Goal: Browse casually: Explore the website without a specific task or goal

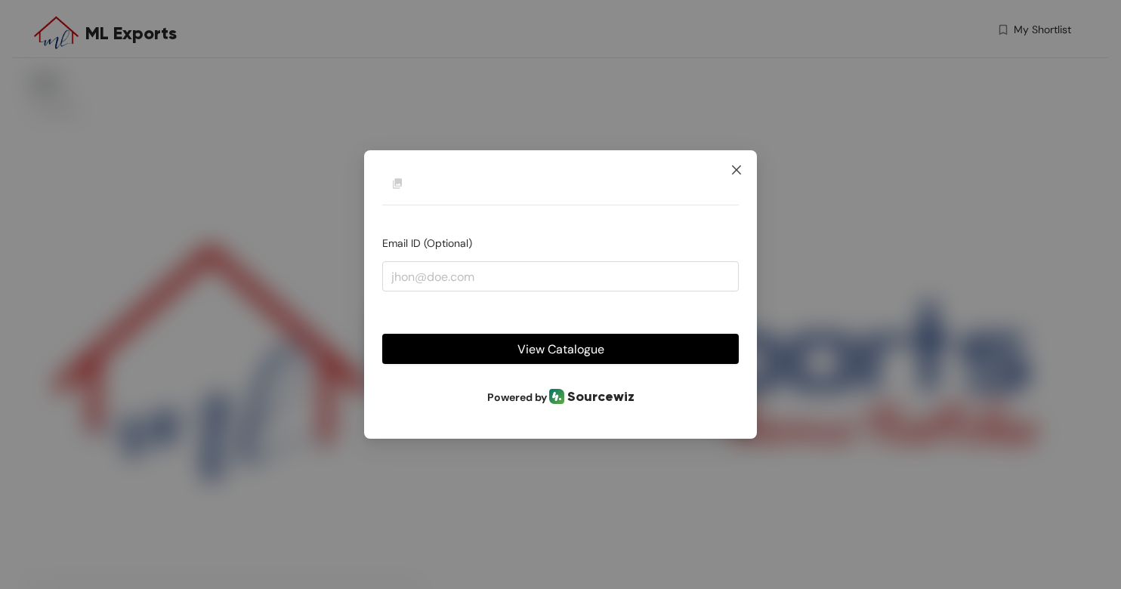
click at [730, 179] on span "Close" at bounding box center [736, 170] width 41 height 41
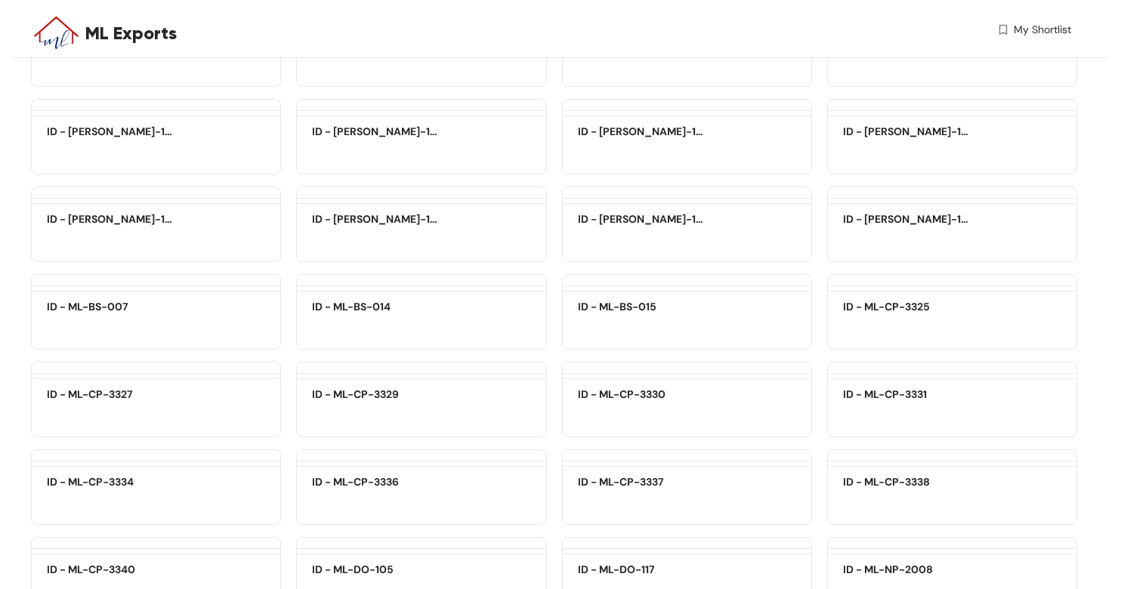
scroll to position [1818, 0]
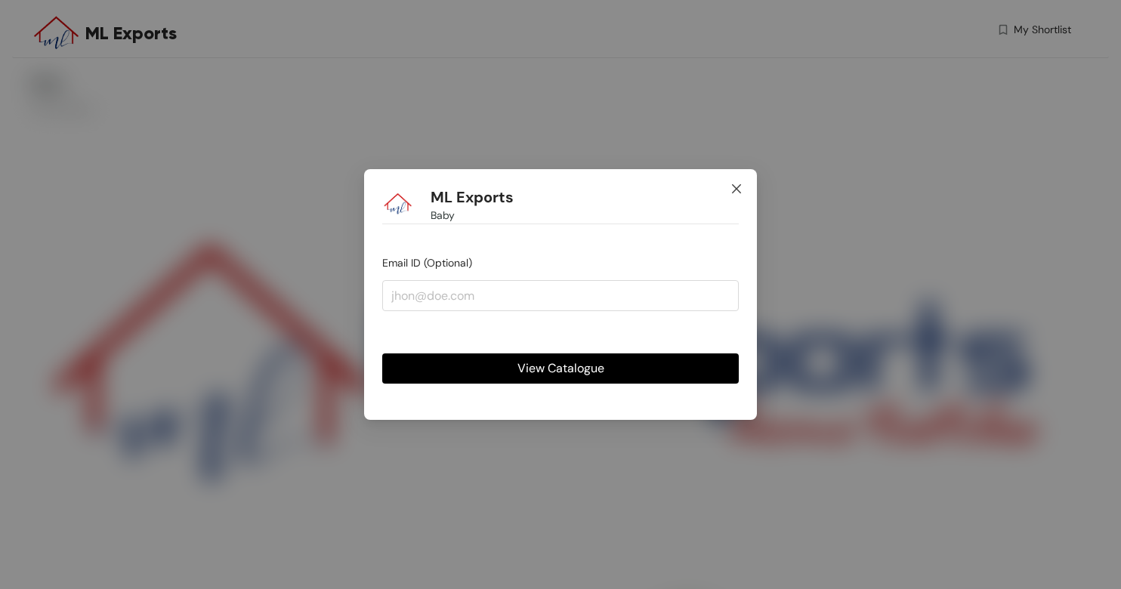
click at [734, 190] on icon "close" at bounding box center [736, 189] width 12 height 12
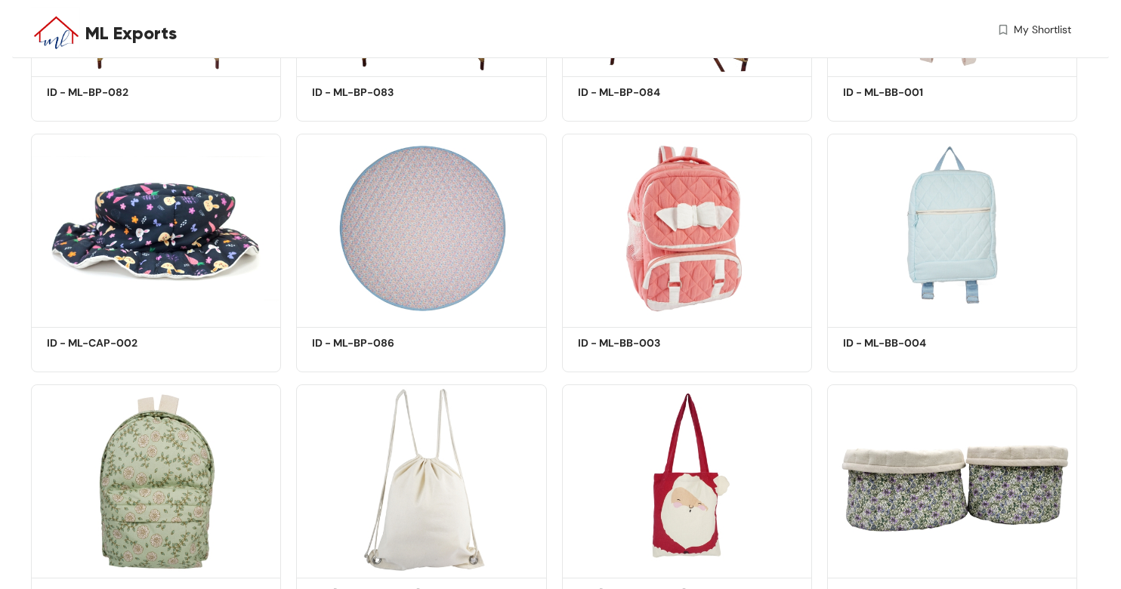
scroll to position [6977, 0]
click at [407, 202] on img at bounding box center [421, 228] width 250 height 189
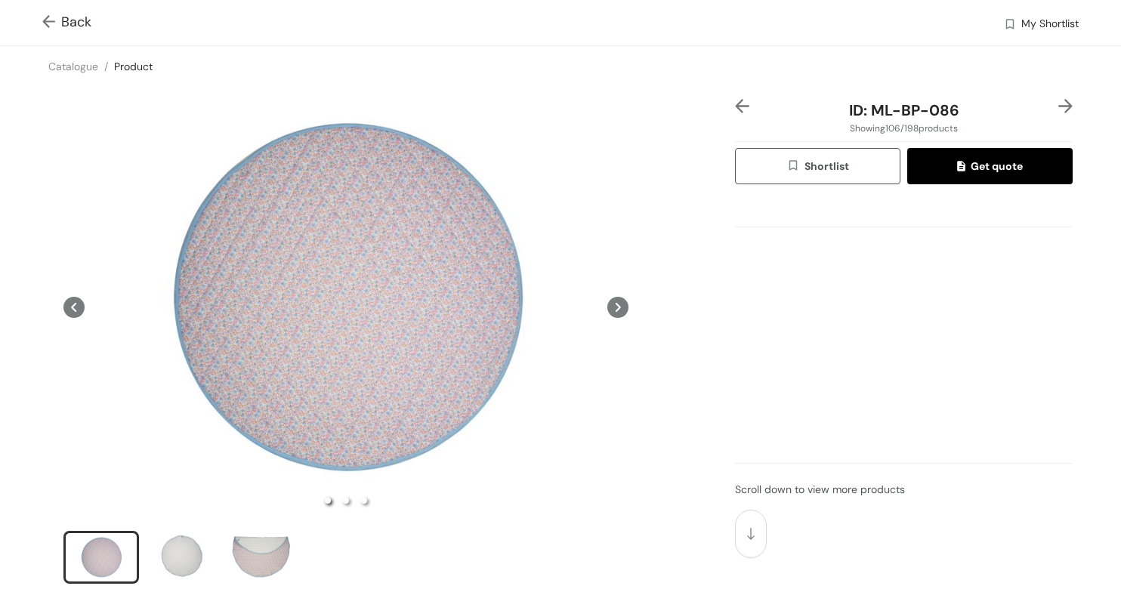
click at [619, 310] on icon at bounding box center [617, 307] width 21 height 21
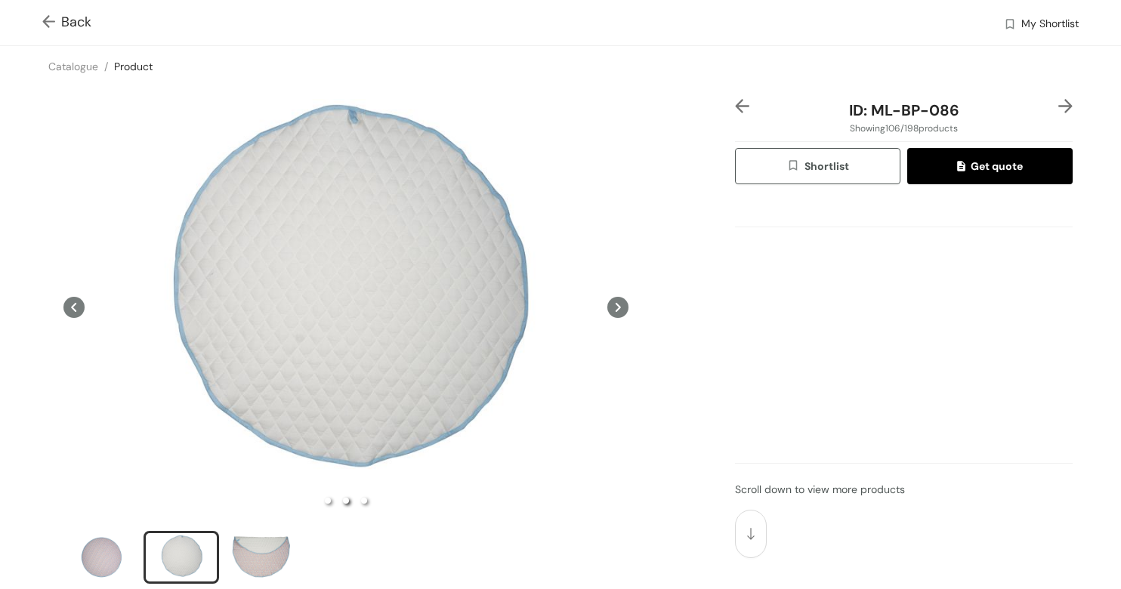
click at [619, 310] on icon at bounding box center [617, 307] width 21 height 21
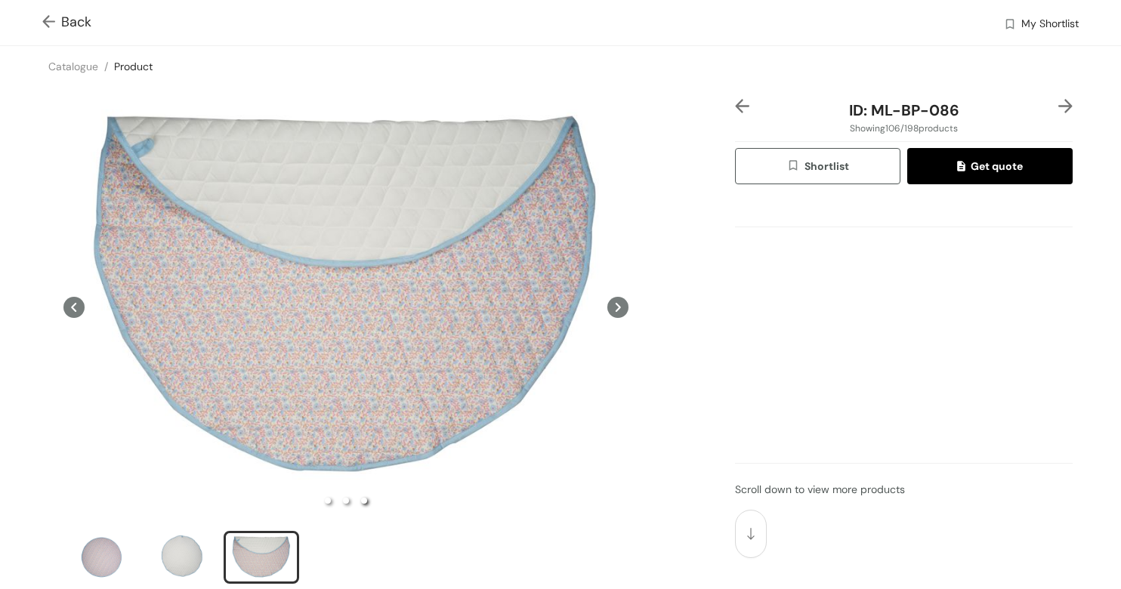
click at [74, 313] on icon at bounding box center [73, 307] width 21 height 21
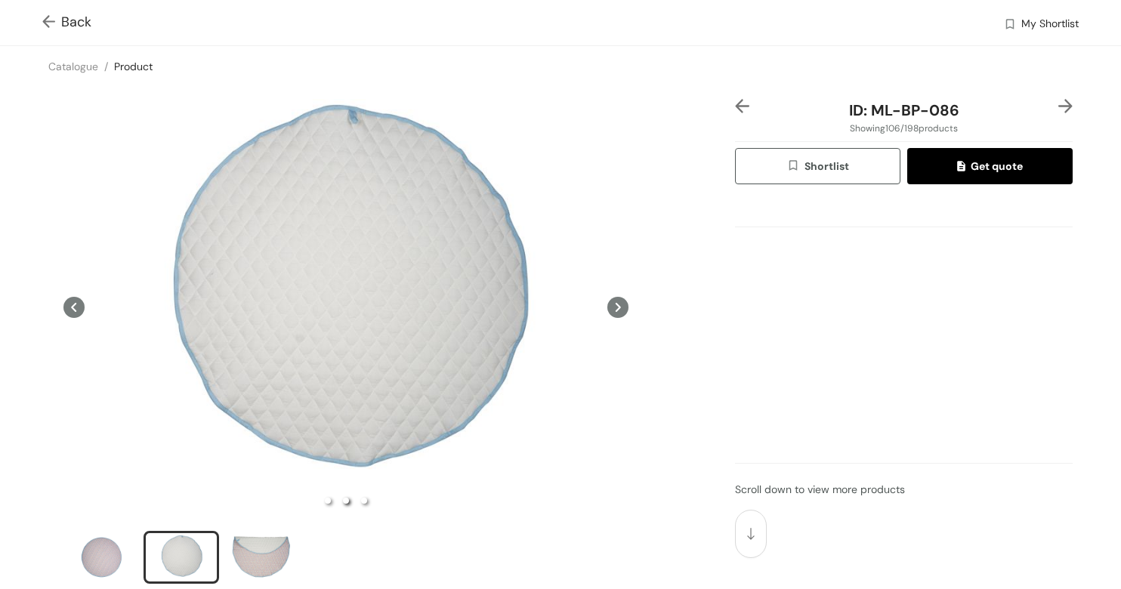
click at [73, 311] on icon at bounding box center [73, 307] width 21 height 21
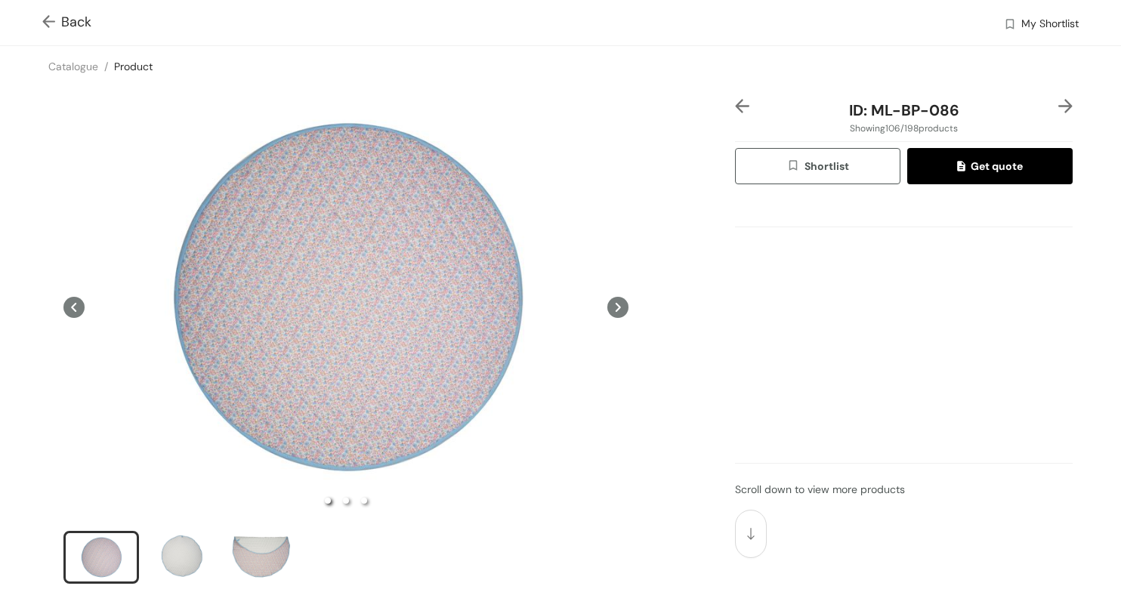
click at [54, 20] on img at bounding box center [51, 23] width 19 height 16
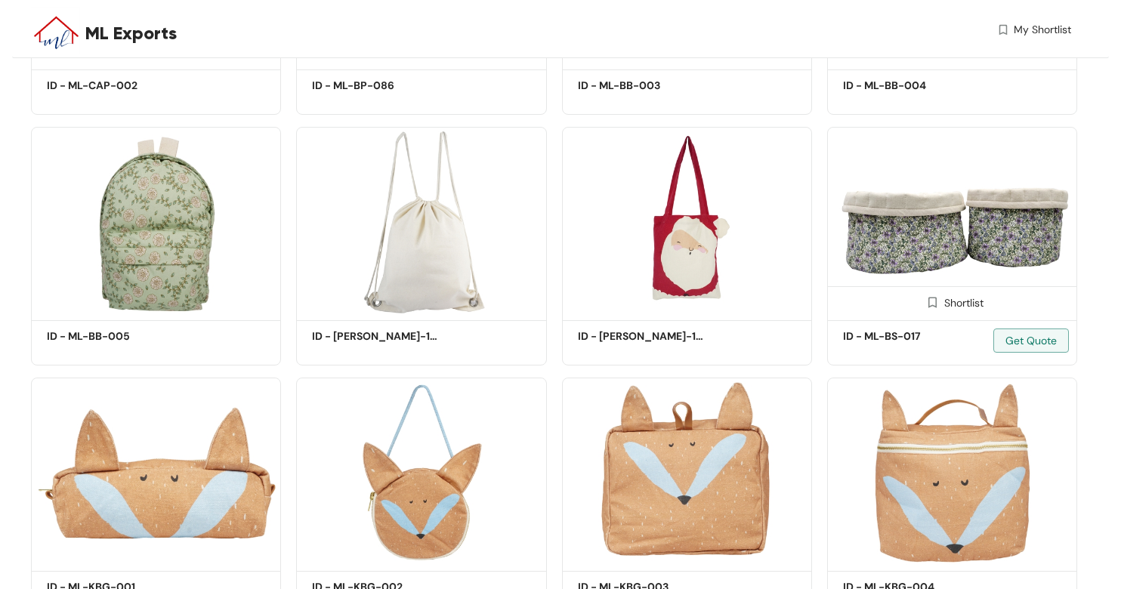
scroll to position [7238, 0]
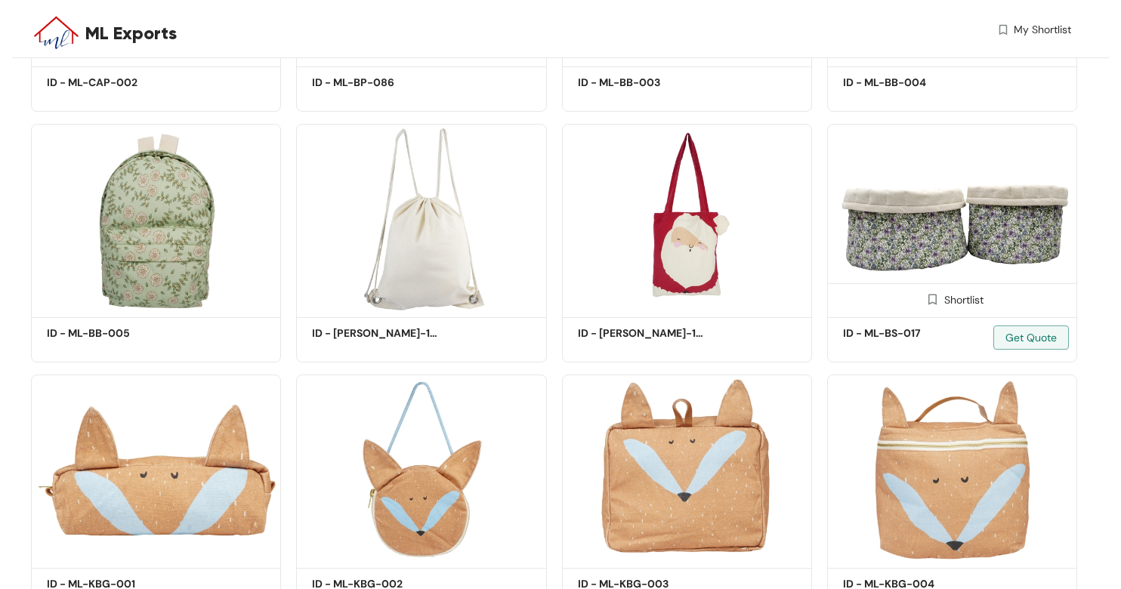
click at [991, 221] on img at bounding box center [952, 218] width 250 height 189
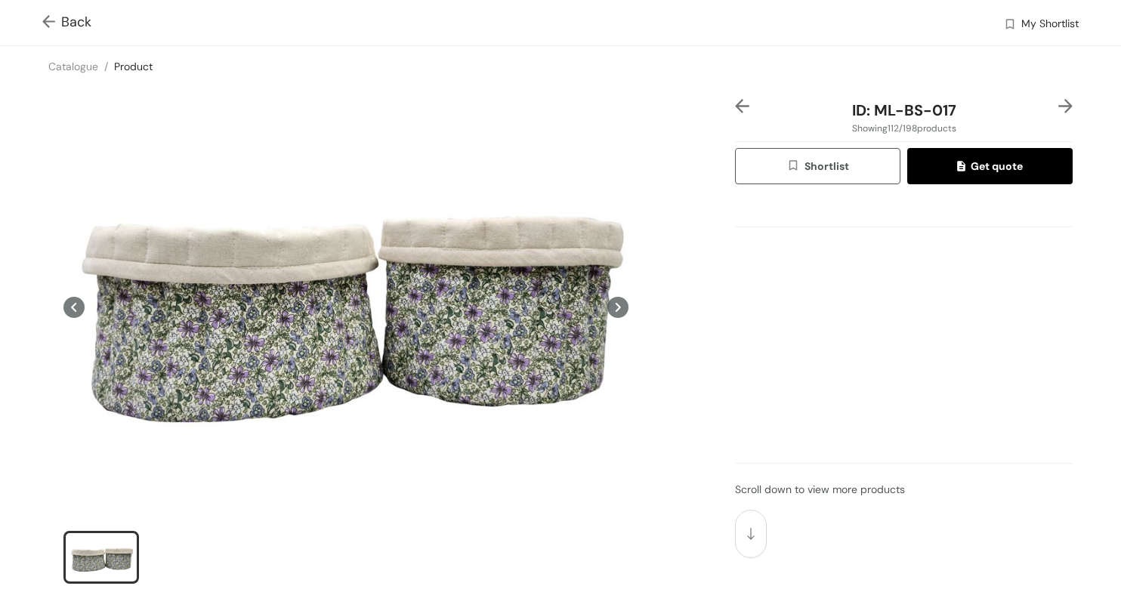
click at [45, 23] on img at bounding box center [51, 23] width 19 height 16
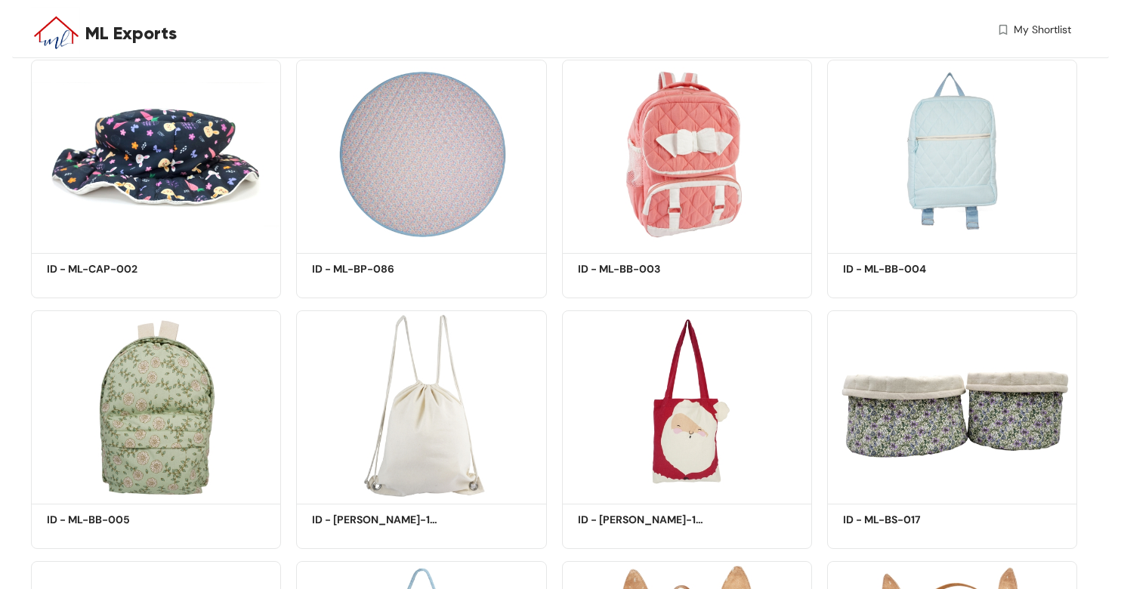
scroll to position [7054, 0]
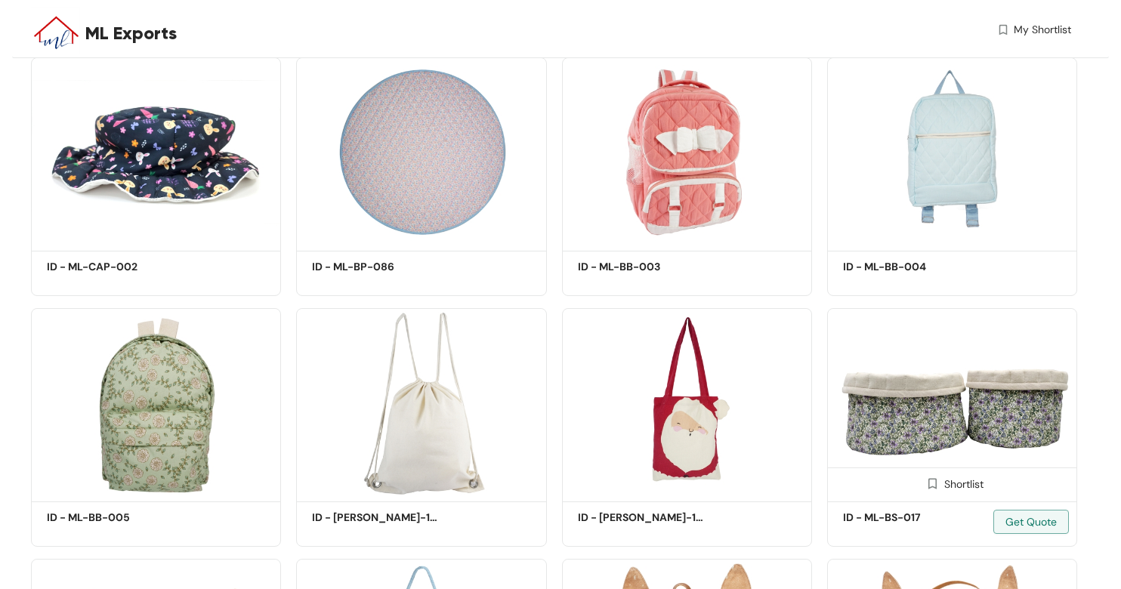
click at [953, 440] on img at bounding box center [952, 402] width 250 height 189
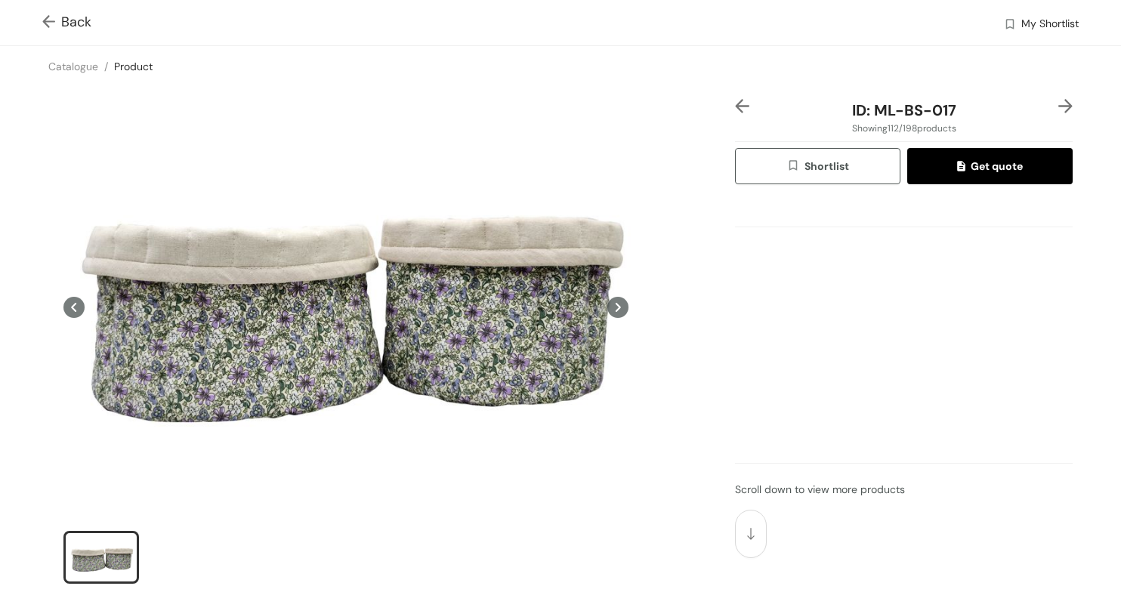
click at [48, 17] on img at bounding box center [51, 23] width 19 height 16
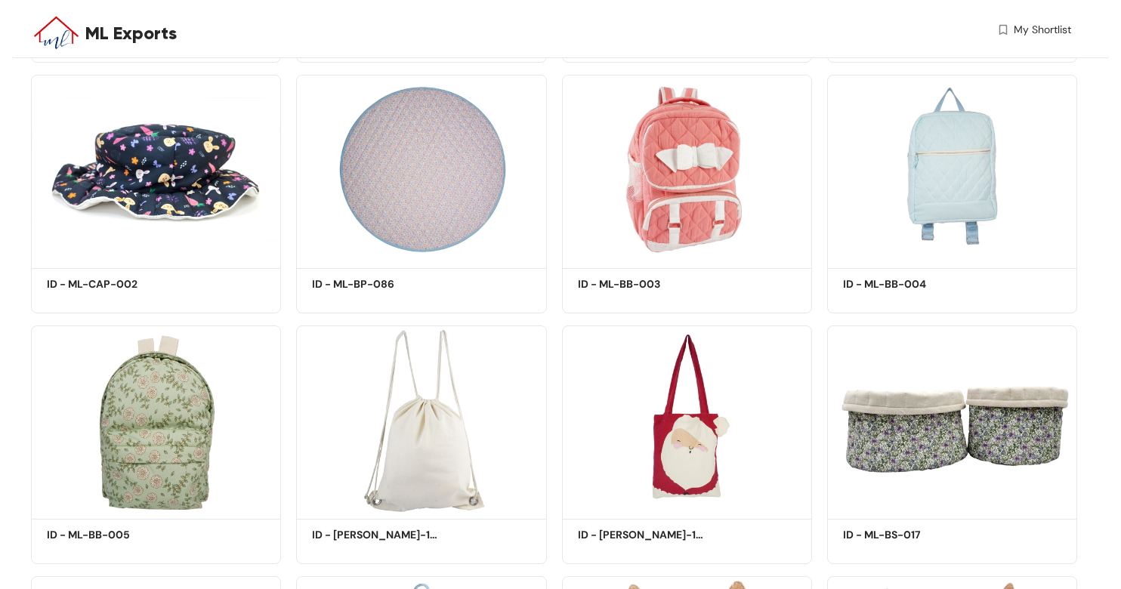
scroll to position [7054, 0]
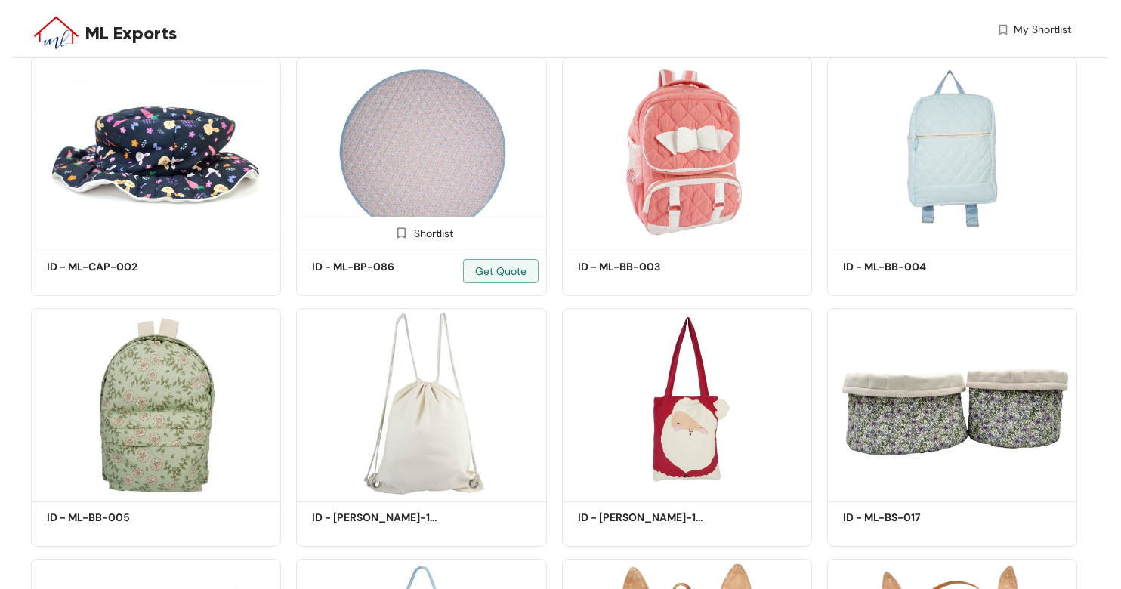
click at [456, 126] on img at bounding box center [421, 151] width 250 height 189
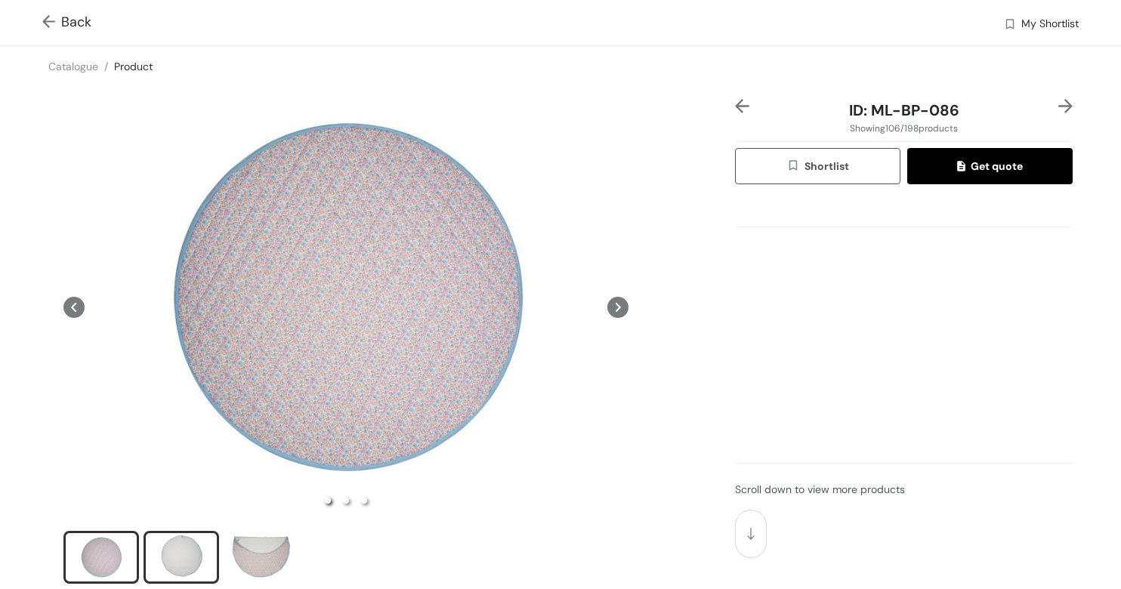
click at [196, 554] on div "slide item 2" at bounding box center [181, 557] width 68 height 45
